Goal: Task Accomplishment & Management: Manage account settings

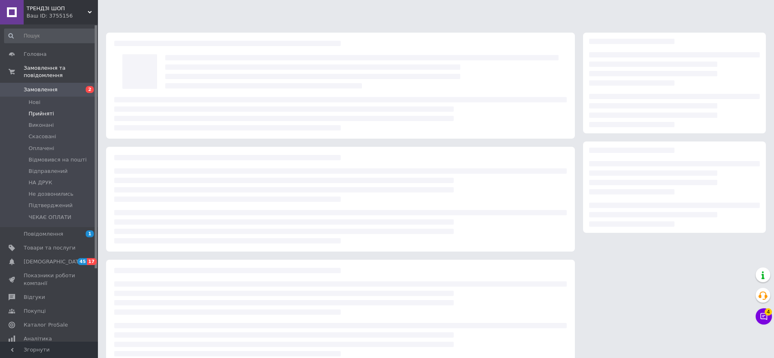
click at [39, 110] on span "Прийняті" at bounding box center [41, 113] width 25 height 7
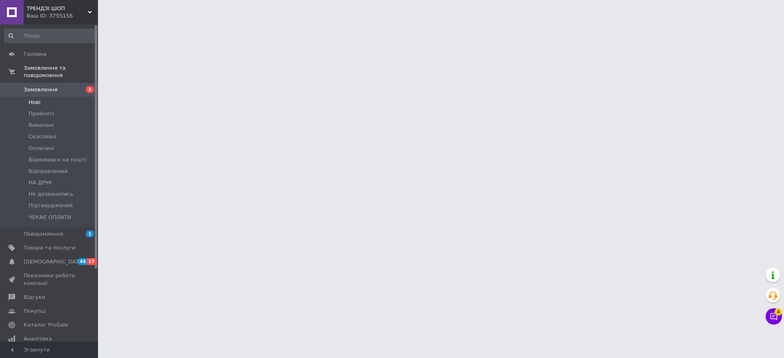
click at [39, 99] on span "Нові" at bounding box center [35, 102] width 12 height 7
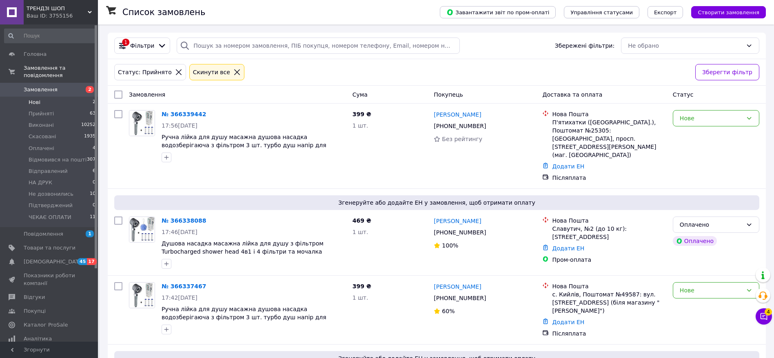
click at [33, 99] on span "Нові" at bounding box center [35, 102] width 12 height 7
click at [31, 99] on span "Нові" at bounding box center [35, 102] width 12 height 7
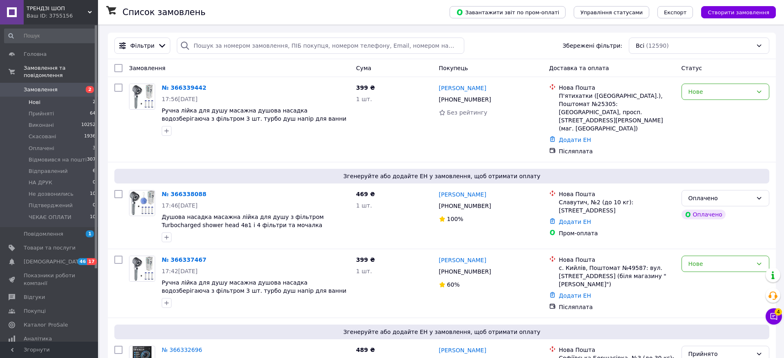
click at [34, 99] on span "Нові" at bounding box center [35, 102] width 12 height 7
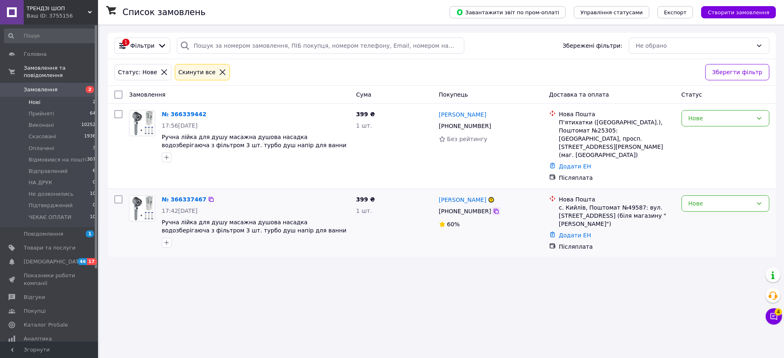
click at [493, 208] on icon at bounding box center [496, 211] width 7 height 7
click at [733, 120] on div "Нове" at bounding box center [720, 118] width 64 height 9
click at [737, 165] on li "Не дозвонились" at bounding box center [725, 162] width 87 height 15
click at [737, 199] on div "Нове" at bounding box center [720, 203] width 64 height 9
